Goal: Information Seeking & Learning: Learn about a topic

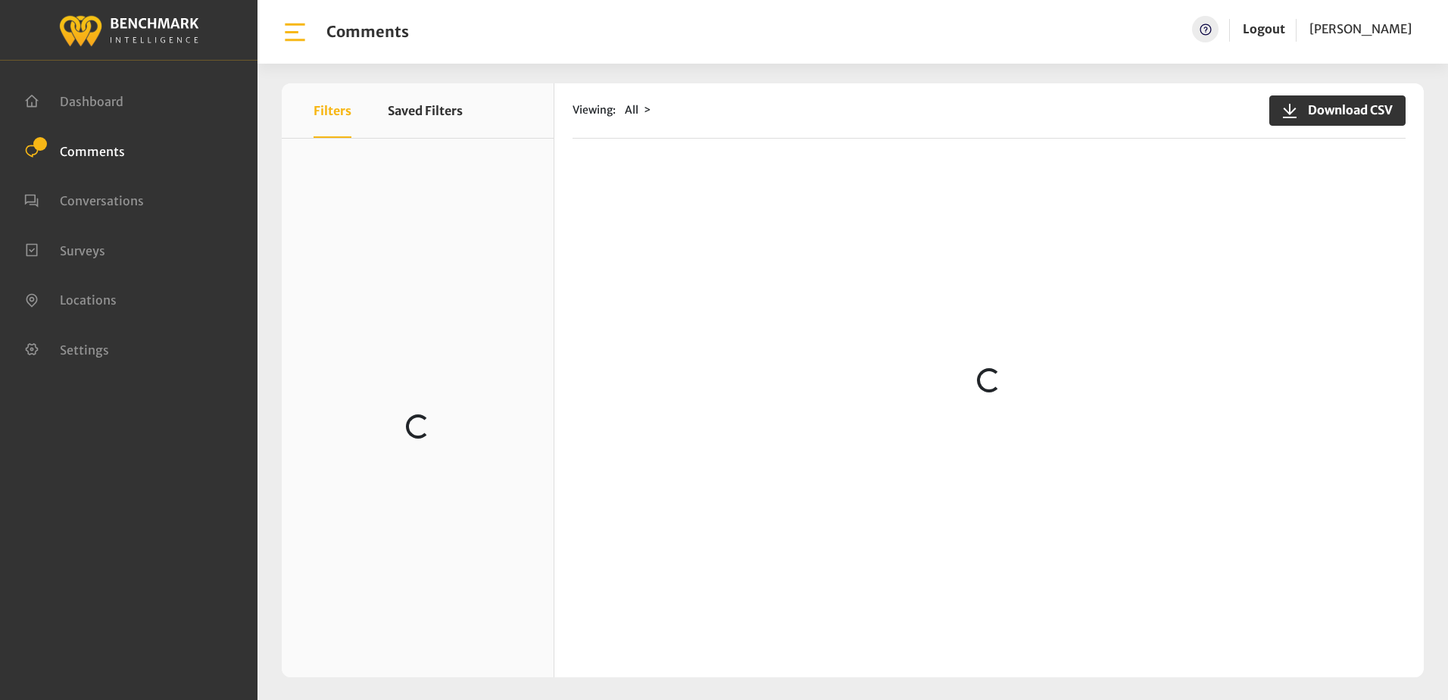
scroll to position [151, 0]
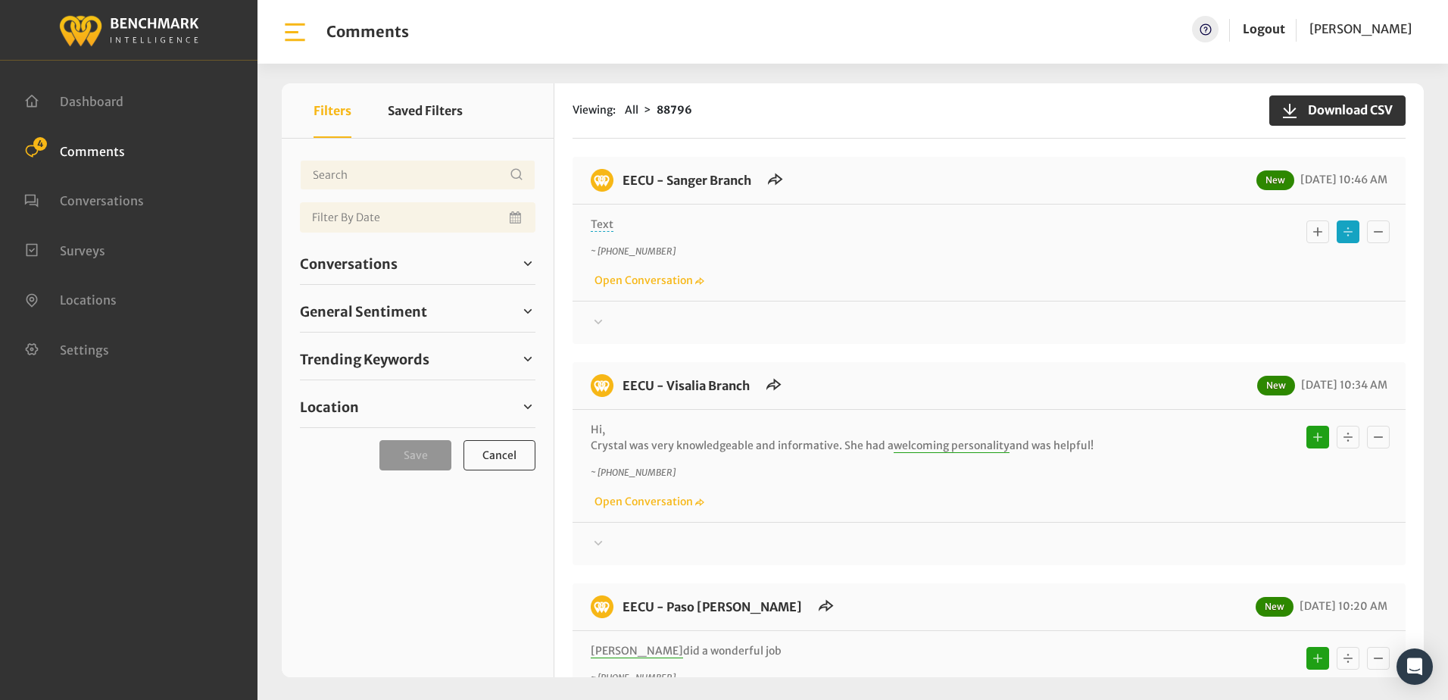
click at [598, 323] on icon at bounding box center [599, 321] width 8 height 5
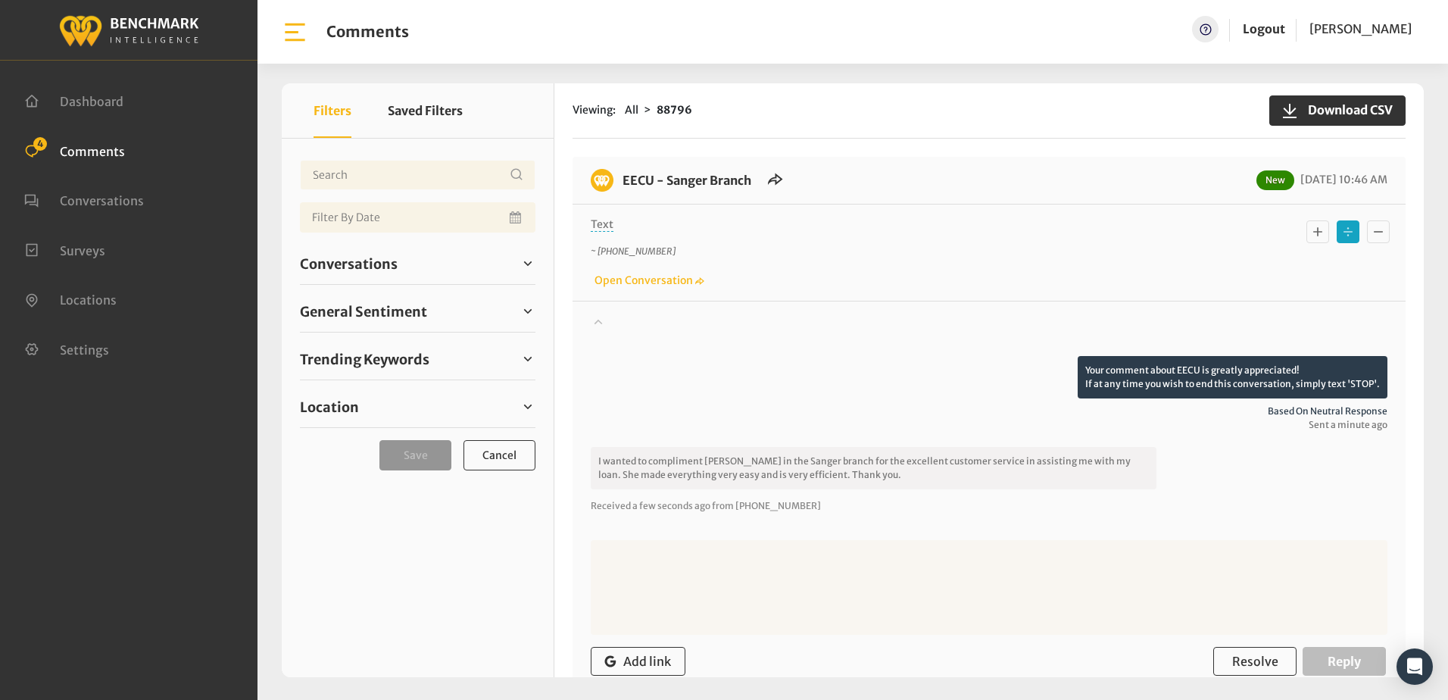
click at [1316, 235] on icon "Basic example" at bounding box center [1317, 232] width 15 height 18
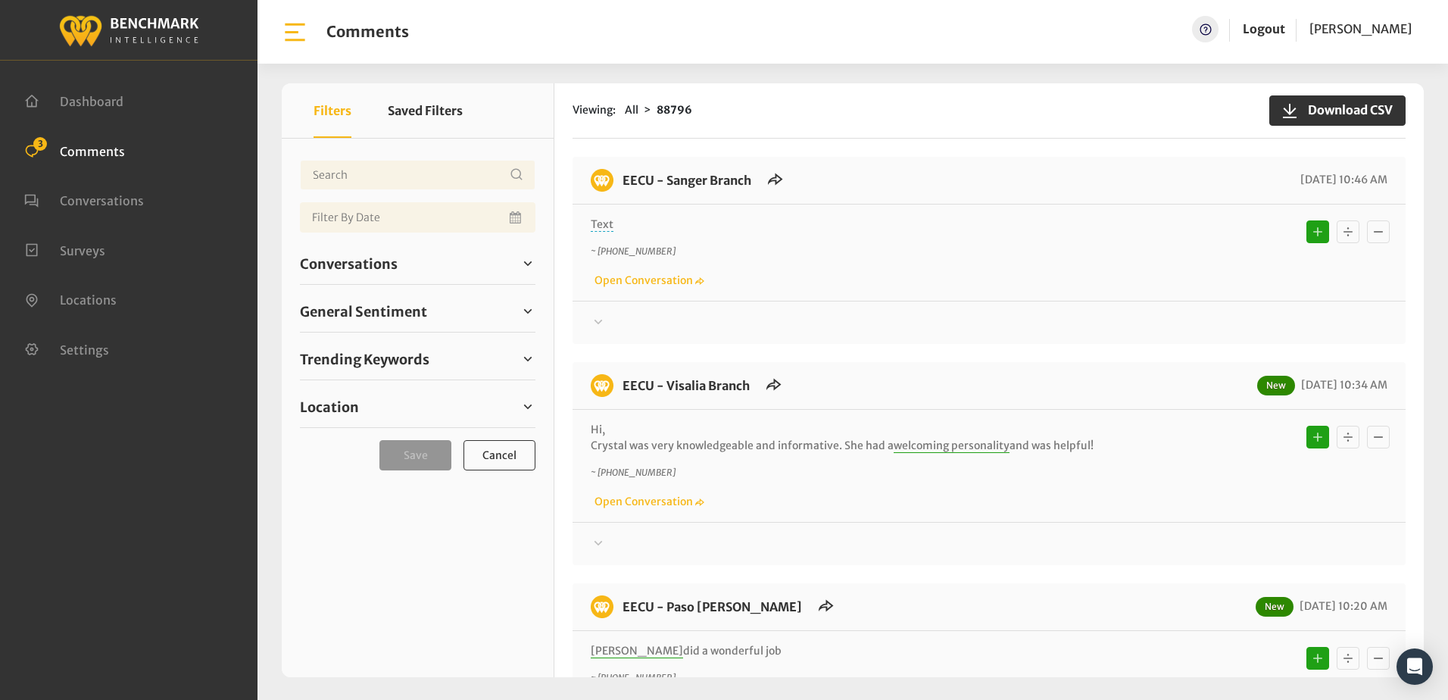
click at [905, 284] on div "~ +15592693388 Open Conversation" at bounding box center [989, 267] width 797 height 44
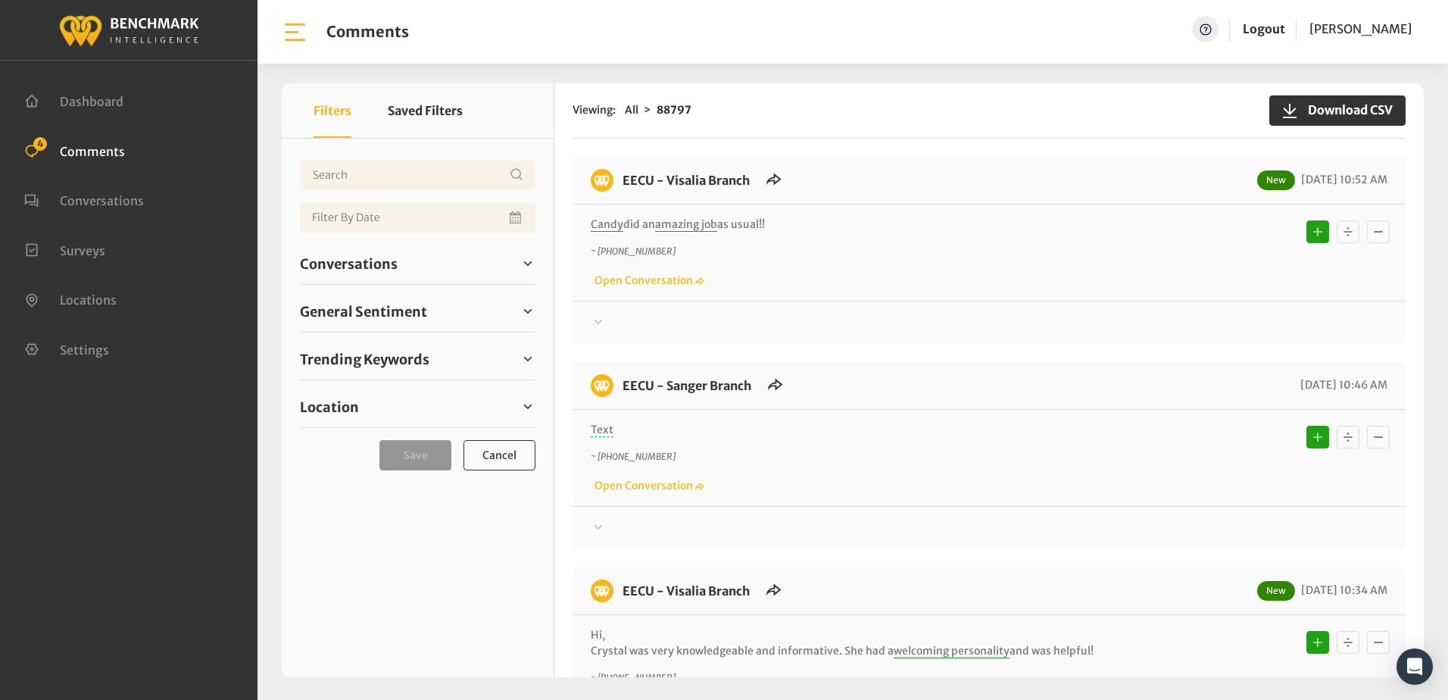
click at [1057, 289] on div "Candy did an amazing job as usual!! ~ +15599016649 Open Conversation" at bounding box center [989, 253] width 833 height 96
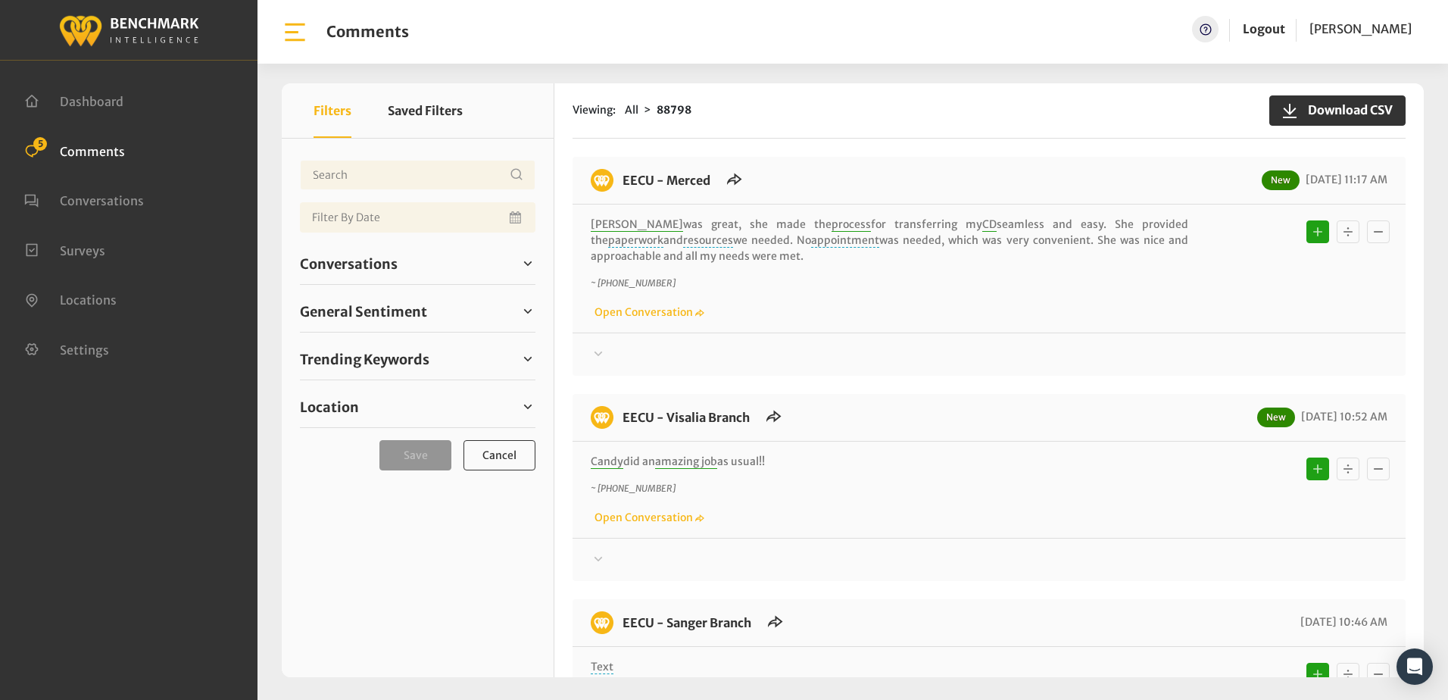
click at [895, 308] on div "~ [PHONE_NUMBER] Open Conversation" at bounding box center [989, 298] width 797 height 44
click at [759, 322] on div "Liliana was great, she made the process for transferring my CD seamless and eas…" at bounding box center [989, 269] width 833 height 128
click at [961, 412] on div "EECU - Visalia Branch New 09/24/2025 10:52 AM" at bounding box center [989, 424] width 833 height 36
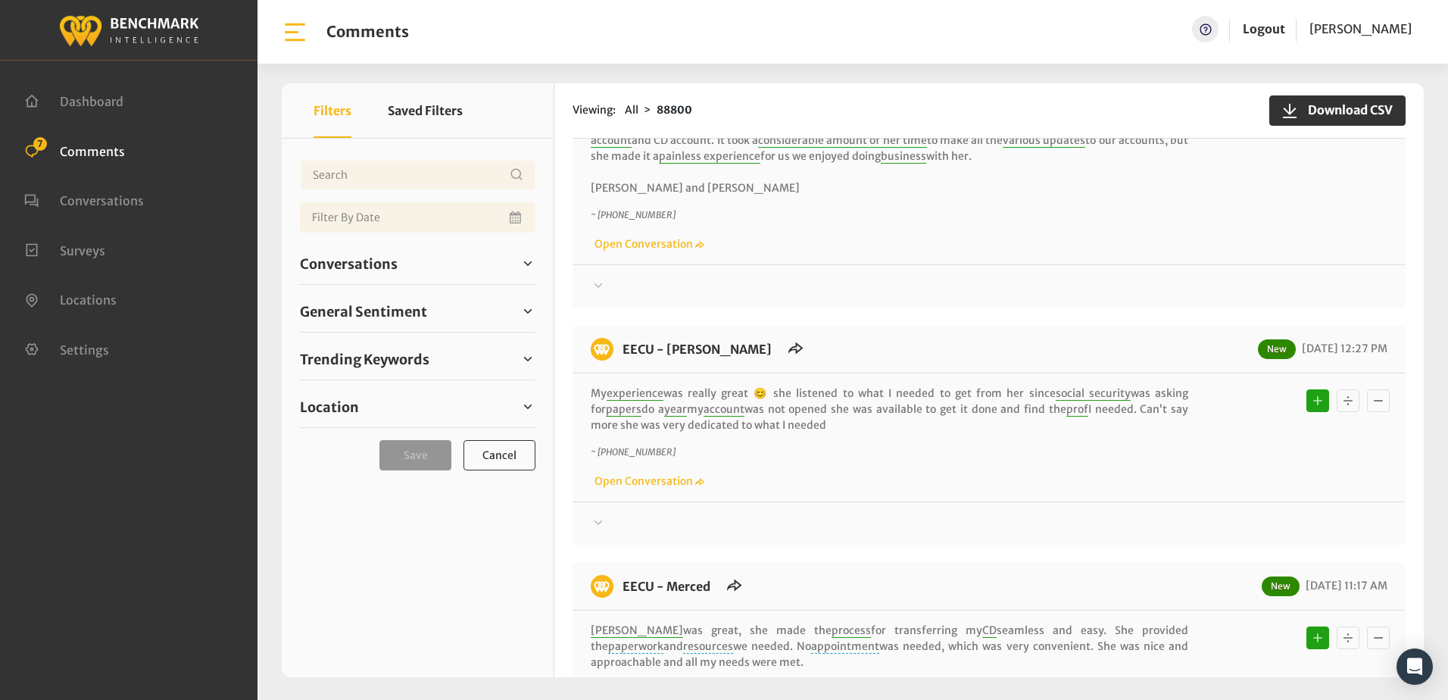
scroll to position [151, 0]
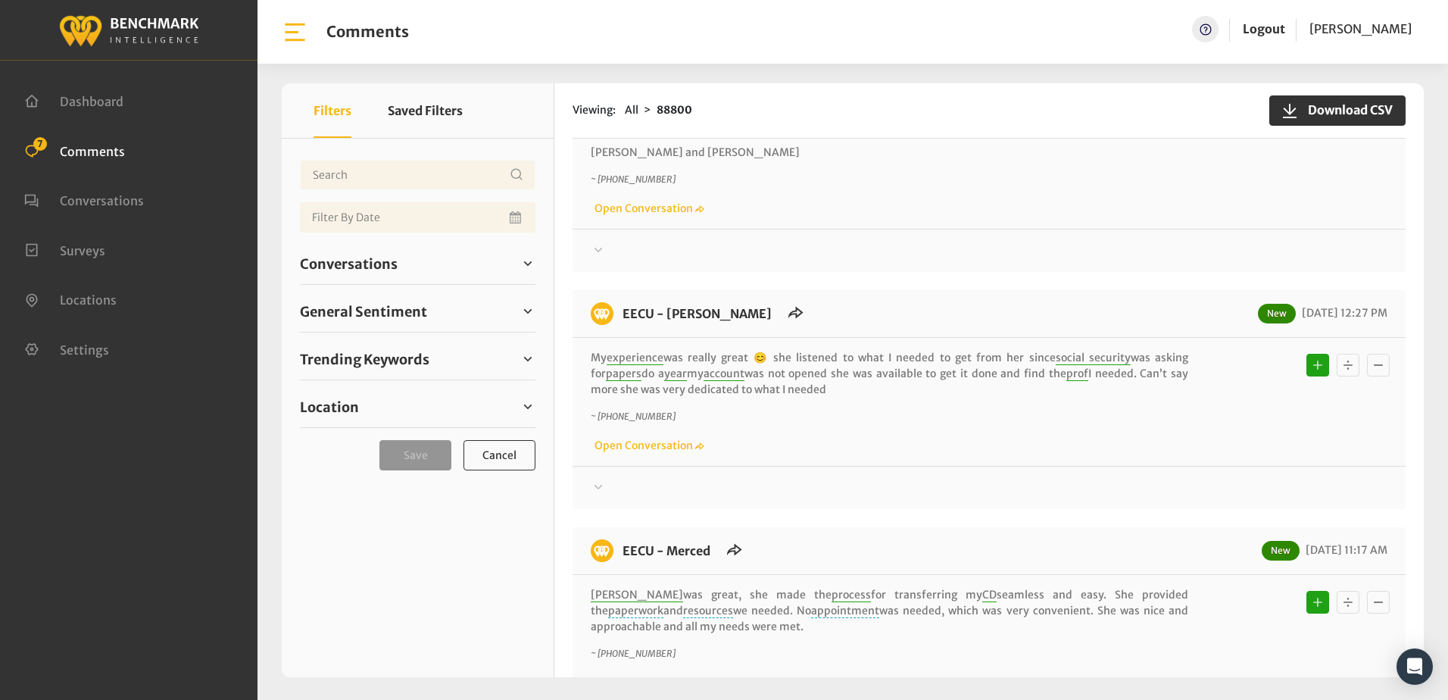
click at [860, 495] on div at bounding box center [989, 488] width 797 height 18
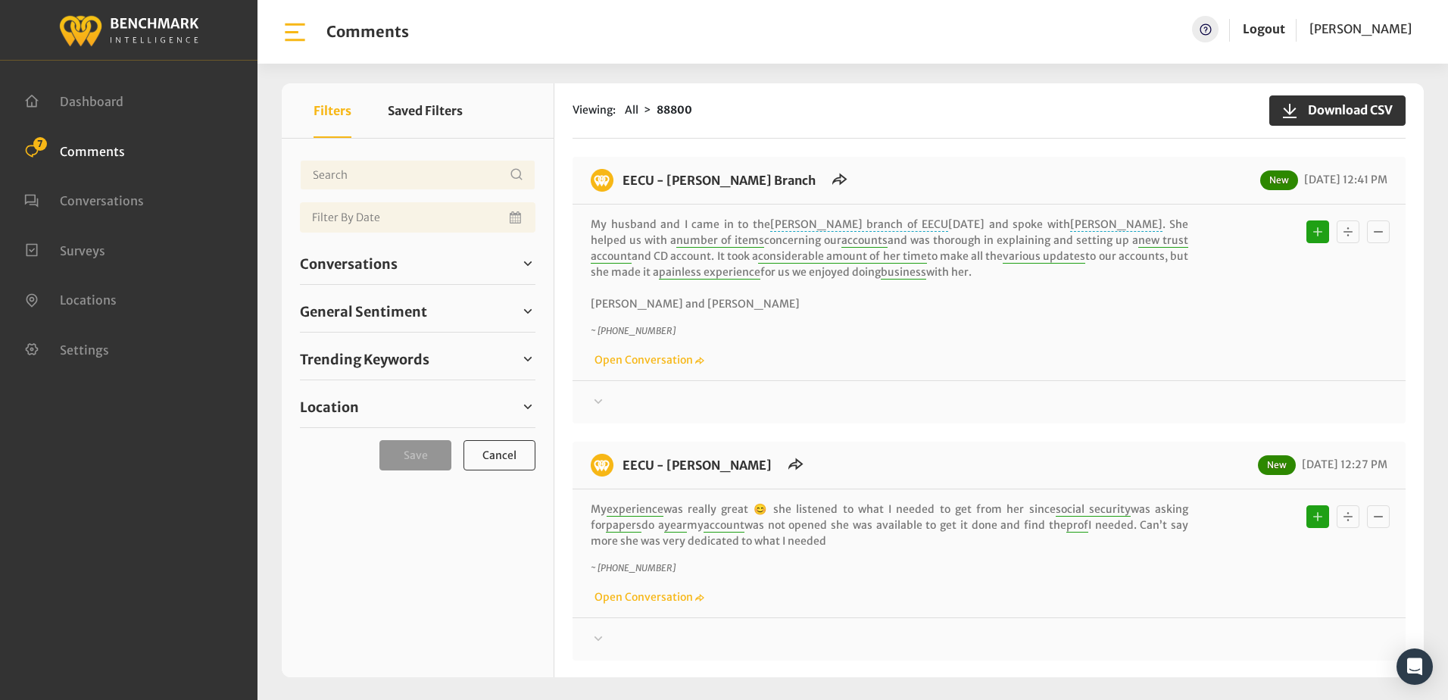
click at [879, 401] on div at bounding box center [989, 402] width 797 height 18
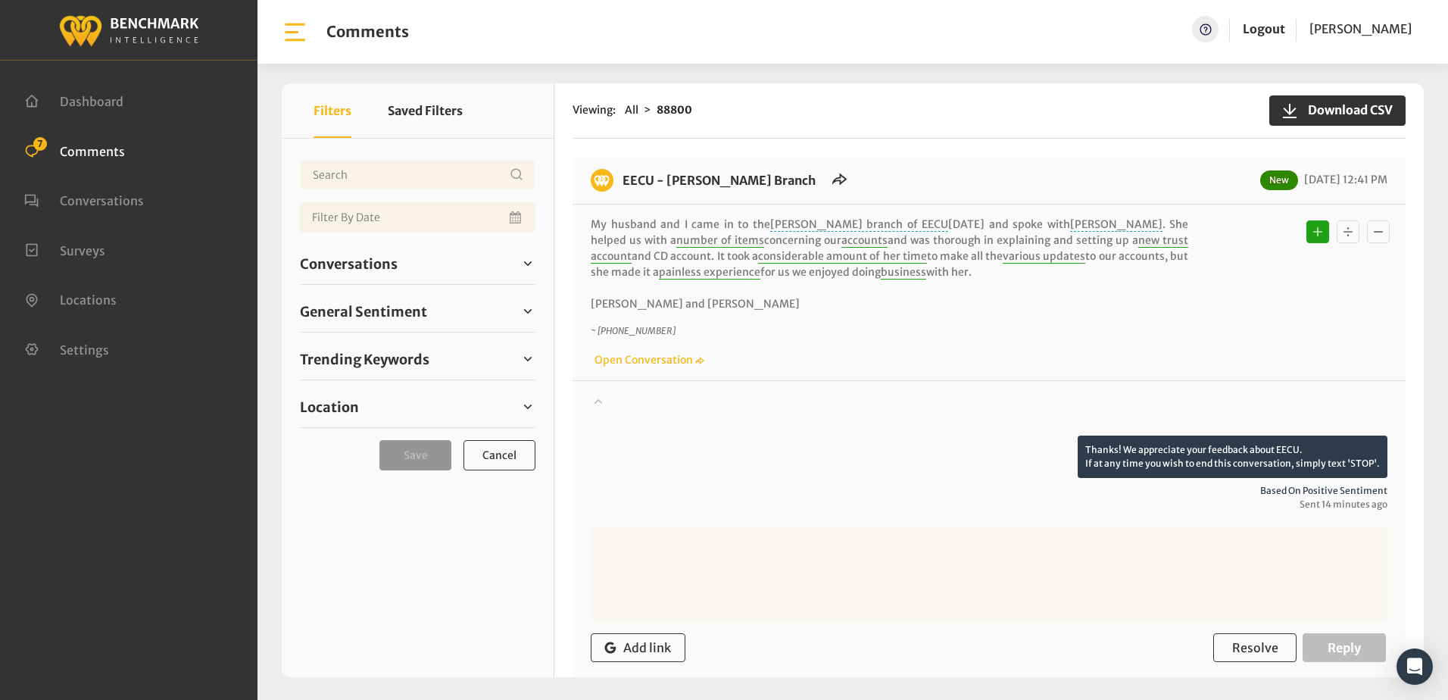
click at [767, 471] on div "Thanks! We appreciate your feedback about EECU. If at any time you wish to end …" at bounding box center [989, 474] width 797 height 76
